Goal: Obtain resource: Obtain resource

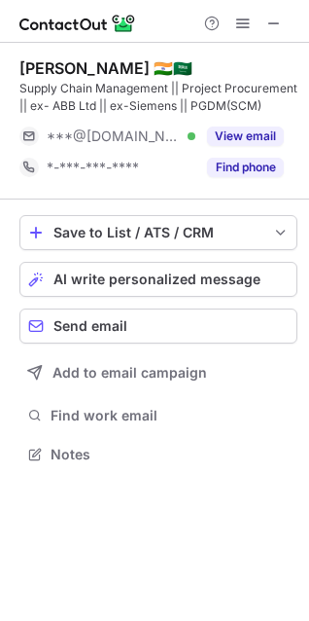
scroll to position [441, 309]
click at [278, 20] on span at bounding box center [275, 24] width 16 height 16
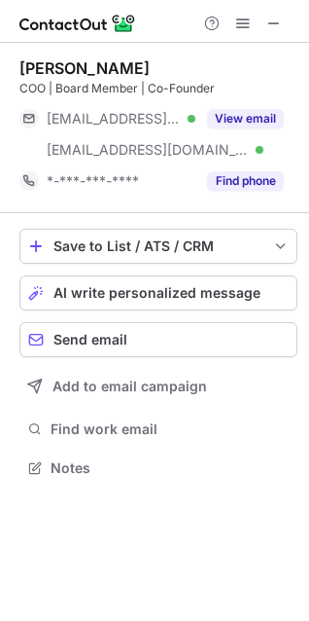
scroll to position [454, 309]
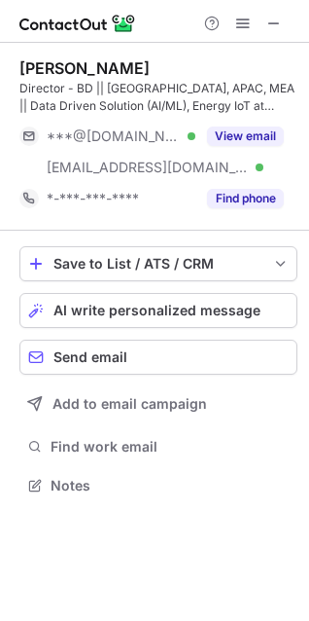
scroll to position [472, 309]
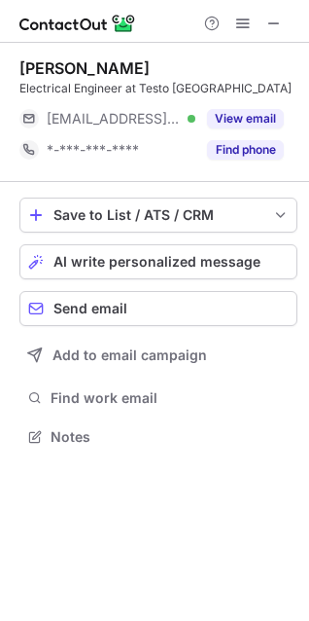
scroll to position [423, 309]
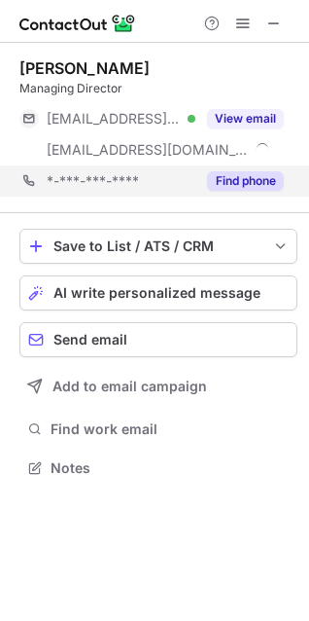
scroll to position [454, 309]
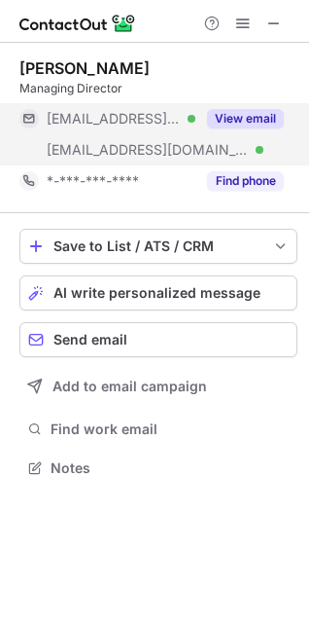
click at [239, 108] on div "View email" at bounding box center [240, 118] width 89 height 31
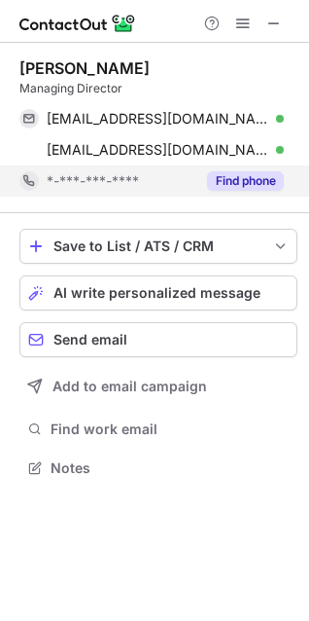
click at [260, 177] on button "Find phone" at bounding box center [245, 180] width 77 height 19
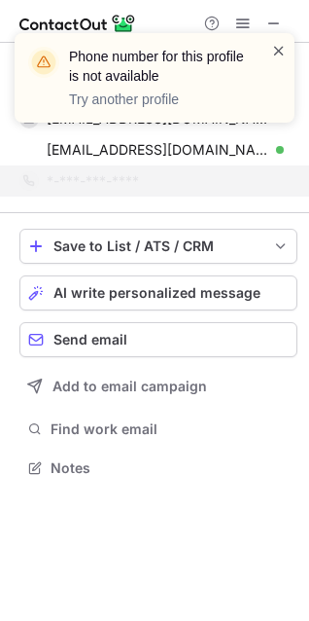
click at [276, 50] on span at bounding box center [279, 50] width 16 height 19
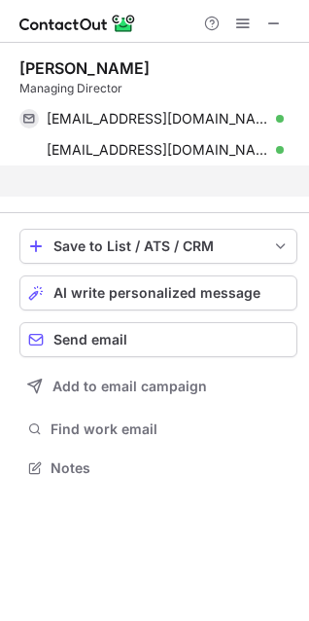
scroll to position [423, 309]
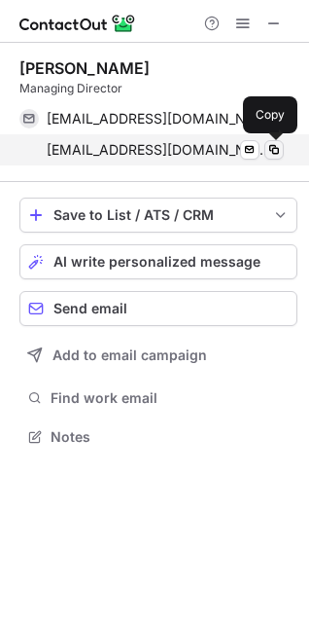
click at [275, 147] on span at bounding box center [275, 150] width 16 height 16
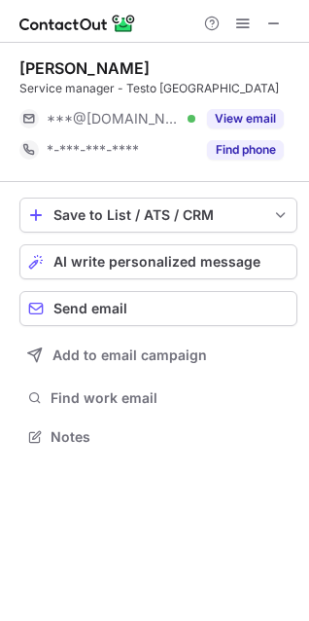
scroll to position [423, 309]
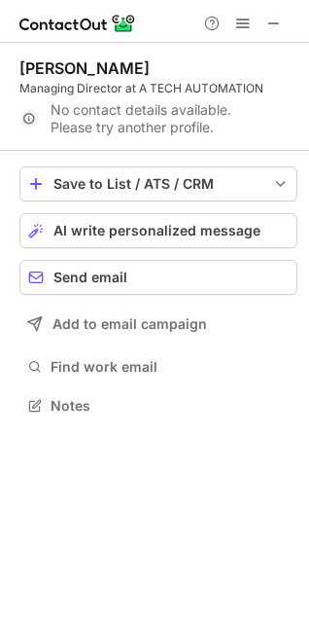
scroll to position [392, 309]
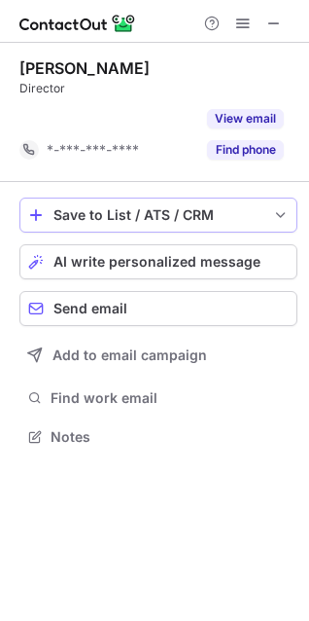
scroll to position [392, 309]
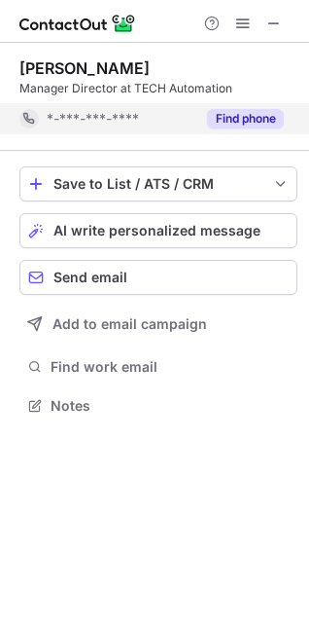
click at [257, 111] on button "Find phone" at bounding box center [245, 118] width 77 height 19
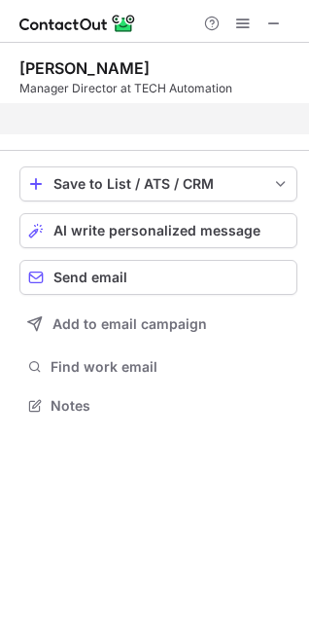
scroll to position [361, 309]
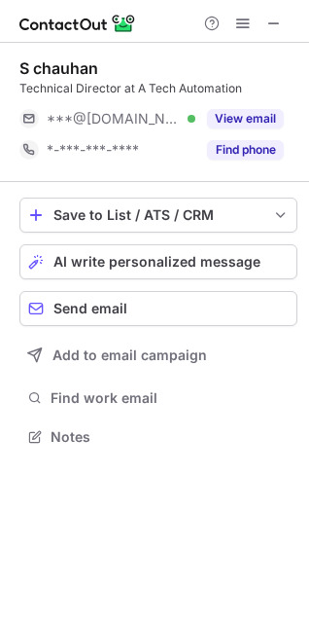
scroll to position [423, 309]
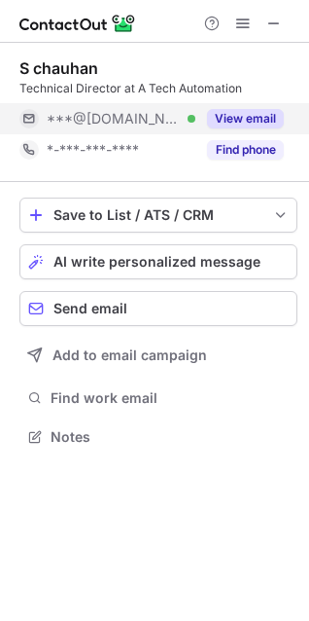
click at [254, 114] on button "View email" at bounding box center [245, 118] width 77 height 19
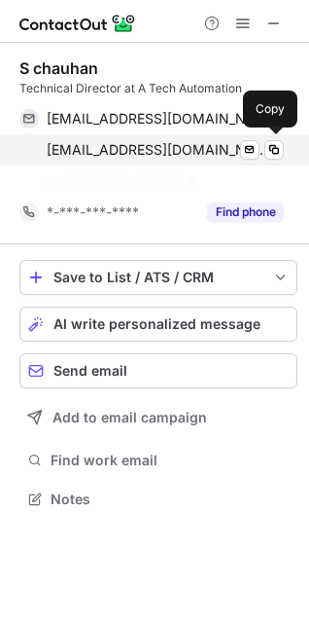
scroll to position [454, 309]
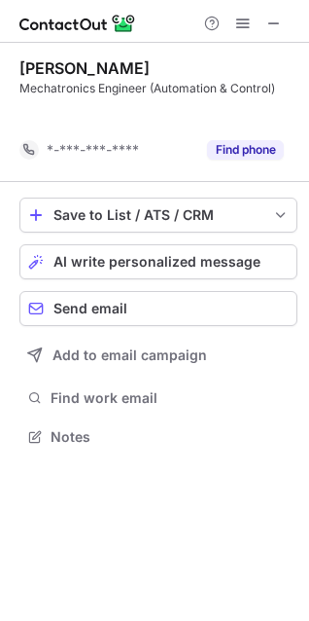
scroll to position [392, 309]
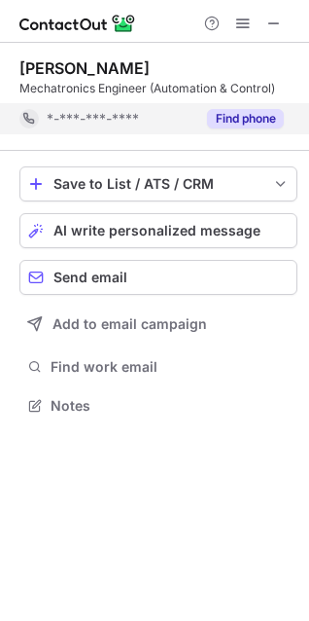
click at [230, 123] on button "Find phone" at bounding box center [245, 118] width 77 height 19
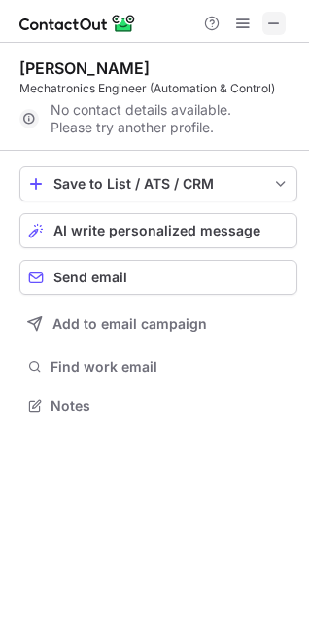
click at [269, 19] on span at bounding box center [275, 24] width 16 height 16
